Goal: Check status: Check status

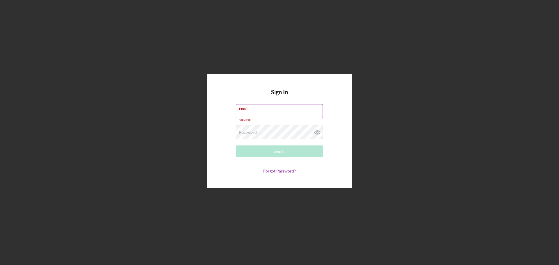
type input "[EMAIL_ADDRESS][DOMAIN_NAME]"
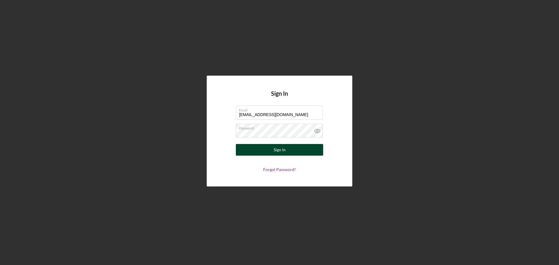
click at [275, 150] on div "Sign In" at bounding box center [279, 150] width 12 height 12
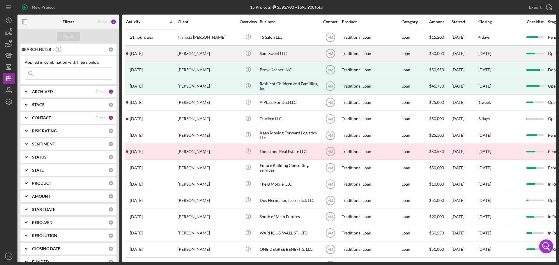
click at [265, 53] on div "Sum Sweet LLC" at bounding box center [289, 53] width 58 height 15
